Goal: Task Accomplishment & Management: Complete application form

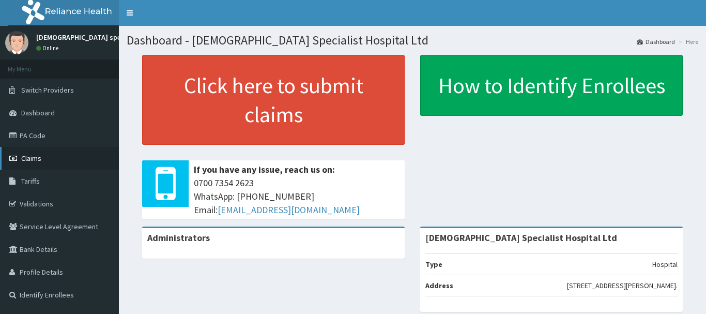
click at [29, 159] on span "Claims" at bounding box center [31, 157] width 20 height 9
click at [25, 133] on link "PA Code" at bounding box center [59, 135] width 119 height 23
click at [37, 157] on span "Claims" at bounding box center [31, 157] width 20 height 9
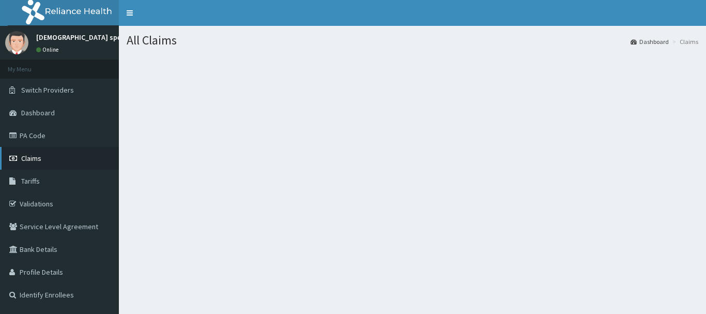
drag, startPoint x: 0, startPoint y: 0, endPoint x: 39, endPoint y: 162, distance: 166.8
click at [39, 162] on span "Claims" at bounding box center [31, 157] width 20 height 9
click at [35, 161] on span "Claims" at bounding box center [31, 157] width 20 height 9
click at [32, 161] on span "Claims" at bounding box center [31, 157] width 20 height 9
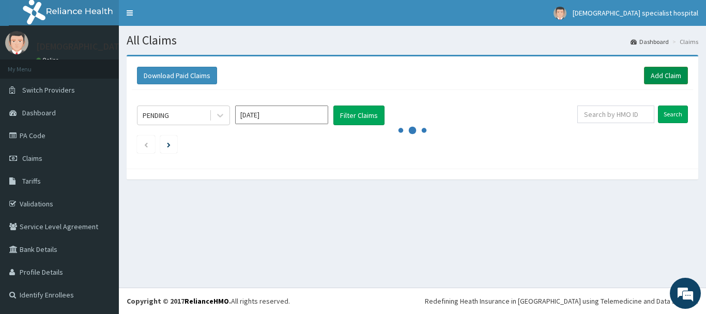
click at [665, 82] on link "Add Claim" at bounding box center [666, 76] width 44 height 18
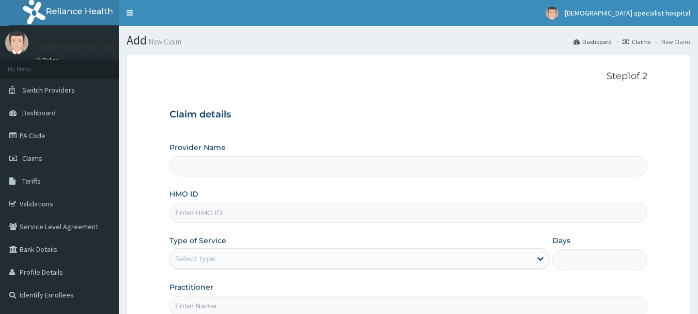
click at [249, 217] on input "HMO ID" at bounding box center [409, 213] width 479 height 20
type input "Jefis Specialist Hospital Ltd"
type input "C"
paste input "FLE/10193/A"
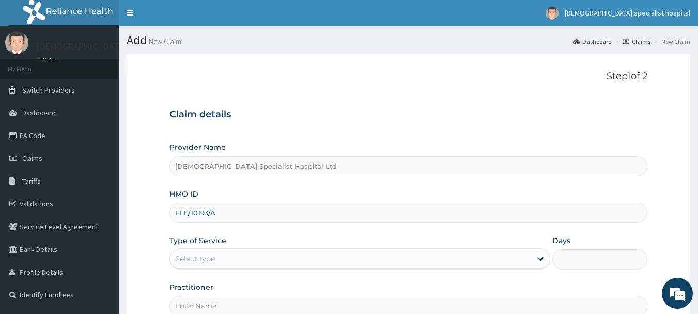
type input "FLE/10193/A"
click at [271, 264] on div "Select type" at bounding box center [350, 258] width 361 height 17
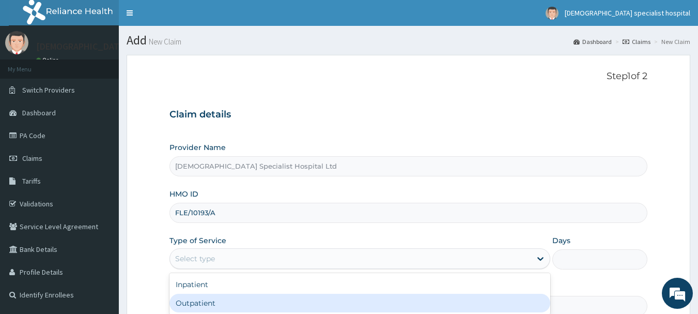
click at [260, 307] on div "Outpatient" at bounding box center [360, 303] width 381 height 19
type input "1"
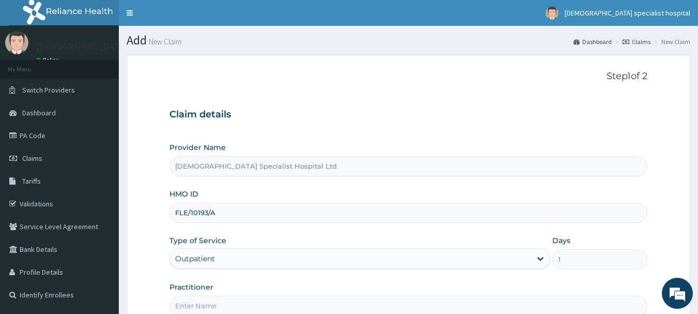
click at [262, 306] on input "Practitioner" at bounding box center [409, 306] width 479 height 20
type input "DR EDWARD"
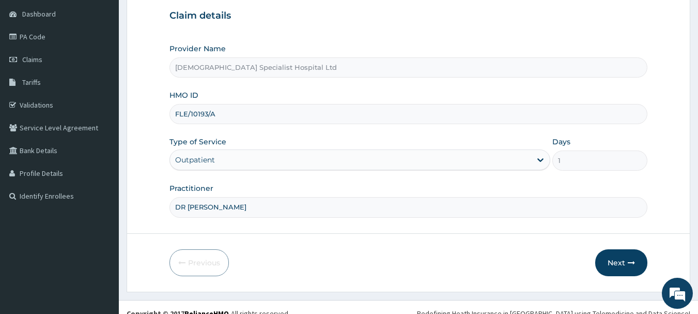
scroll to position [111, 0]
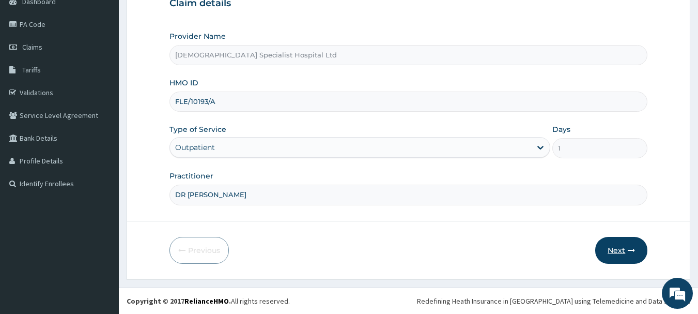
click at [631, 252] on icon "button" at bounding box center [631, 250] width 7 height 7
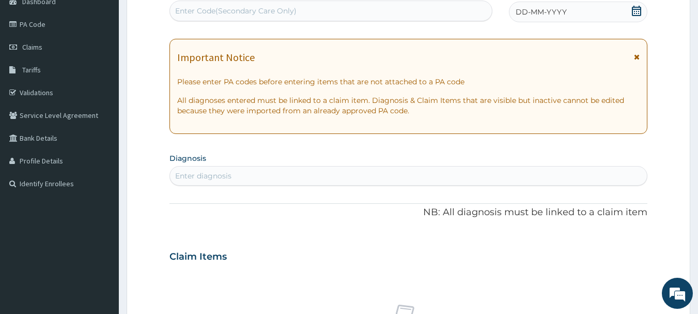
click at [222, 6] on div "Enter Code(Secondary Care Only)" at bounding box center [235, 11] width 121 height 10
paste input "PA/B18564"
type input "PA/B18564"
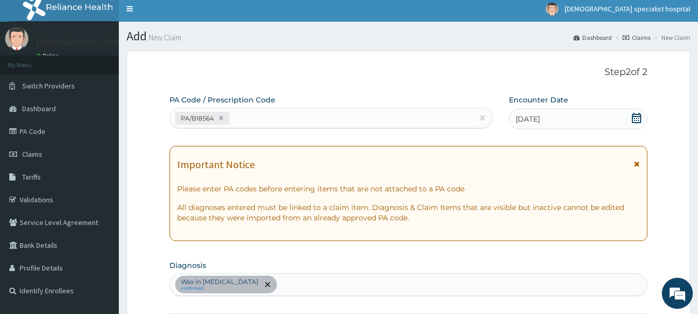
scroll to position [0, 0]
